Goal: Information Seeking & Learning: Understand process/instructions

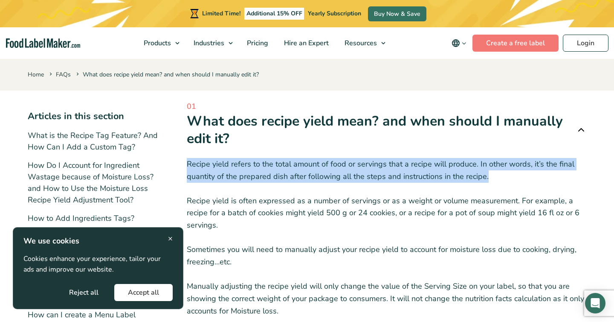
drag, startPoint x: 186, startPoint y: 160, endPoint x: 508, endPoint y: 177, distance: 322.9
click at [508, 177] on div "Articles in this section What is the Recipe Tag Feature? And How Can I Add a Cu…" at bounding box center [307, 324] width 559 height 456
copy p "Recipe yield refers to the total amount of food or servings that a recipe will …"
click at [418, 114] on h1 "What does recipe yield mean? and when should I manually edit it?" at bounding box center [378, 129] width 383 height 35
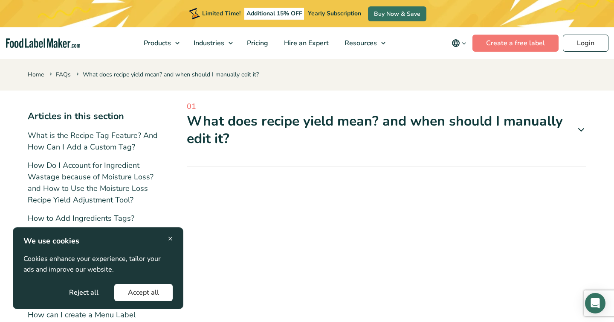
click at [415, 103] on span "01" at bounding box center [387, 107] width 400 height 12
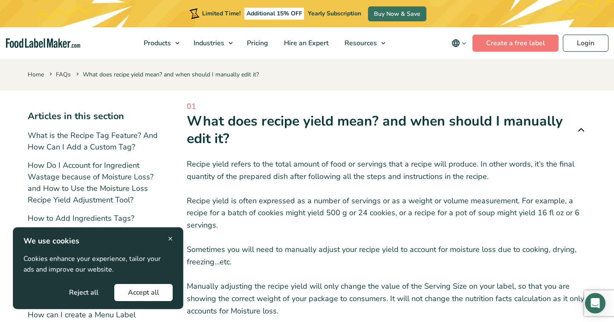
click at [274, 93] on div "Home FAQs What does recipe yield mean? and when should I manually edit it? Arti…" at bounding box center [307, 304] width 614 height 493
